Goal: Information Seeking & Learning: Learn about a topic

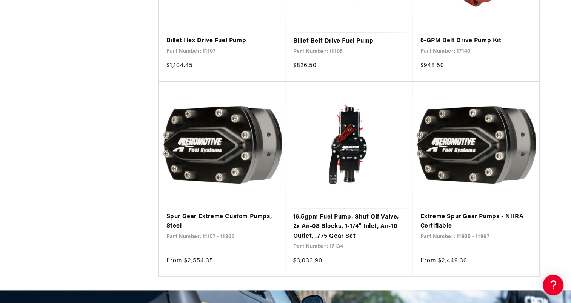
scroll to position [0, 298]
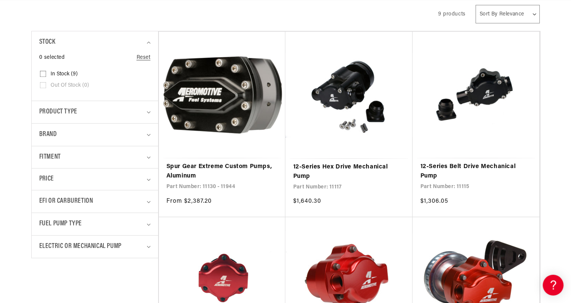
scroll to position [0, 0]
click at [87, 247] on span "Electric or Mechanical Pump" at bounding box center [80, 246] width 82 height 11
click at [144, 261] on link "Reset" at bounding box center [144, 262] width 14 height 8
click at [62, 227] on span "Fuel Pump Type" at bounding box center [60, 224] width 43 height 11
